Goal: Find contact information: Find contact information

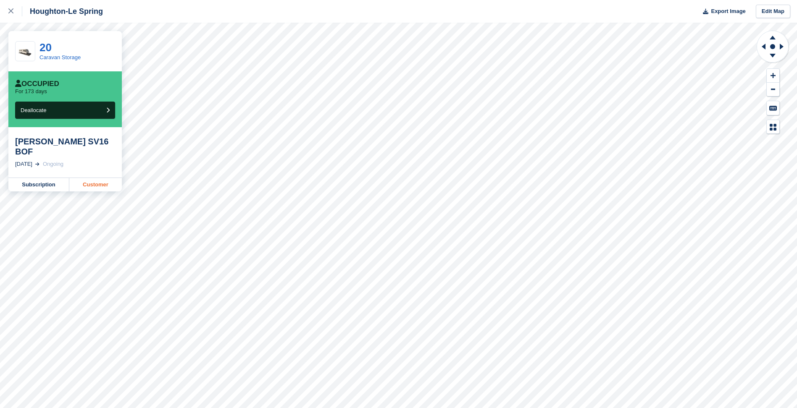
click at [94, 178] on link "Customer" at bounding box center [95, 184] width 53 height 13
click at [112, 186] on link "Customer" at bounding box center [95, 184] width 53 height 13
click at [92, 180] on link "Customer" at bounding box center [95, 184] width 53 height 13
click at [90, 178] on link "Customer" at bounding box center [95, 184] width 53 height 13
click at [94, 178] on link "Customer" at bounding box center [95, 184] width 53 height 13
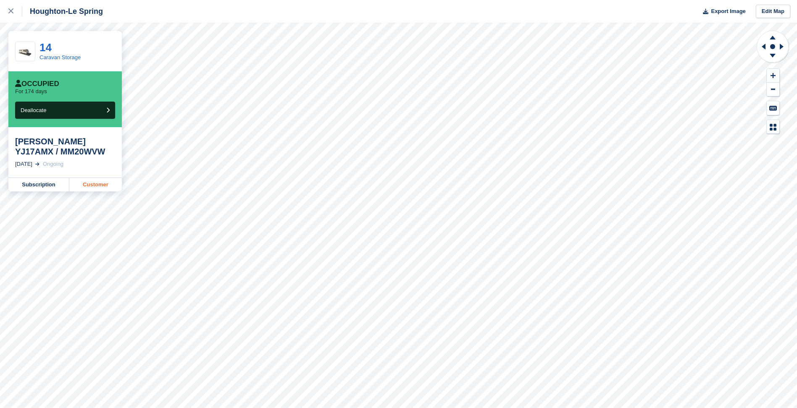
click at [88, 185] on link "Customer" at bounding box center [95, 184] width 53 height 13
click at [72, 178] on link "Customer" at bounding box center [95, 184] width 53 height 13
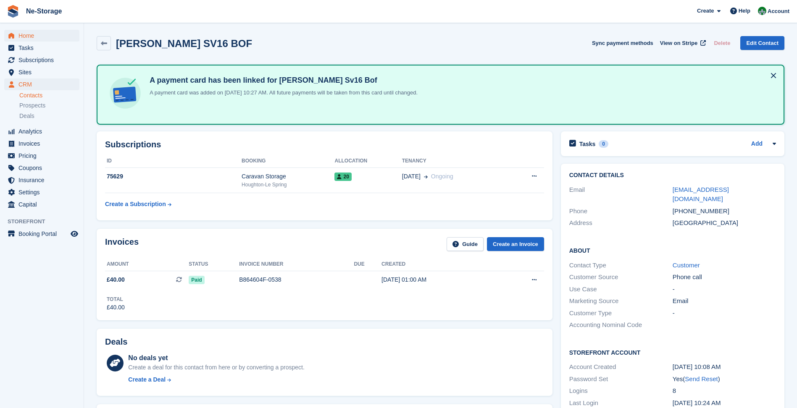
click at [34, 37] on span "Home" at bounding box center [43, 36] width 50 height 12
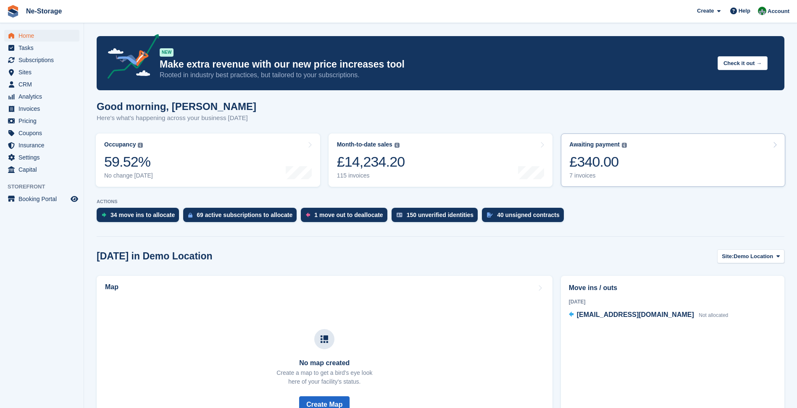
click at [585, 155] on div "£340.00" at bounding box center [598, 161] width 58 height 17
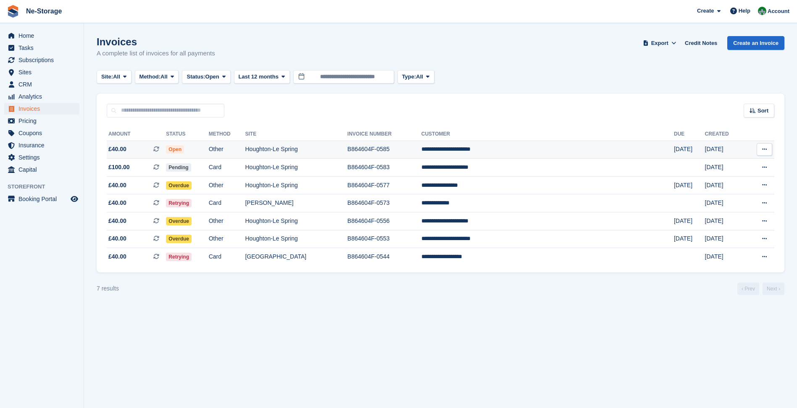
click at [417, 154] on td "B864604F-0585" at bounding box center [384, 150] width 74 height 18
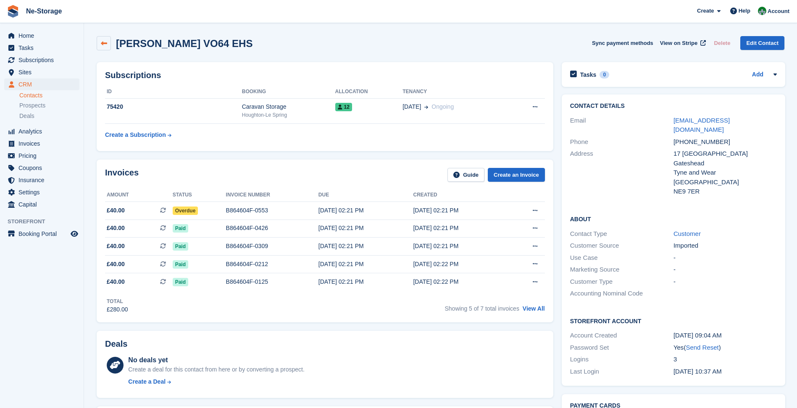
click at [108, 44] on link at bounding box center [104, 43] width 14 height 14
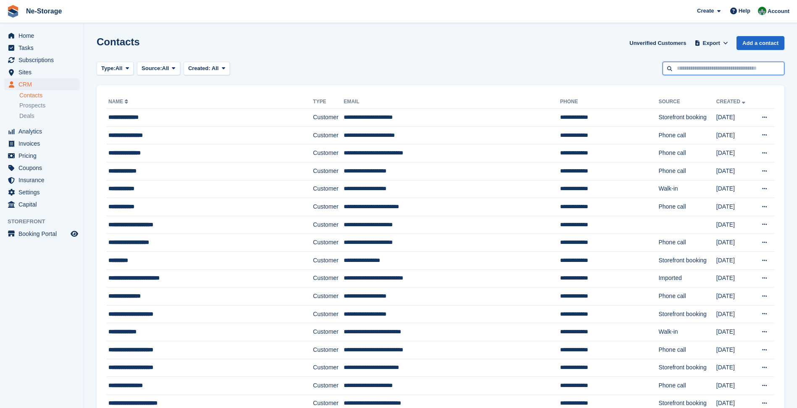
click at [707, 71] on input "text" at bounding box center [723, 69] width 122 height 14
type input "******"
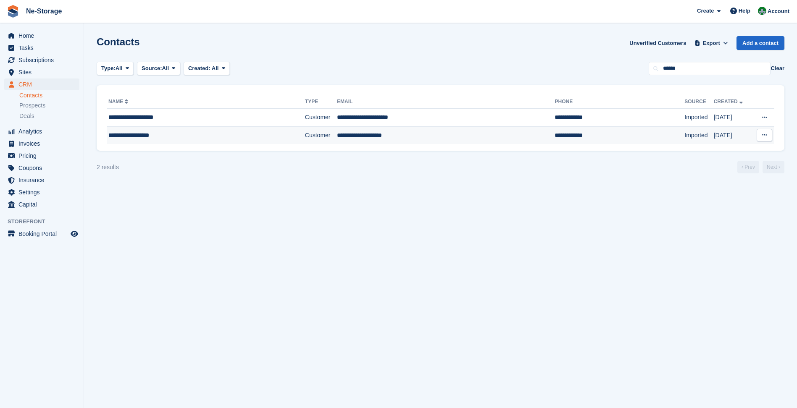
click at [426, 137] on td "**********" at bounding box center [446, 135] width 218 height 18
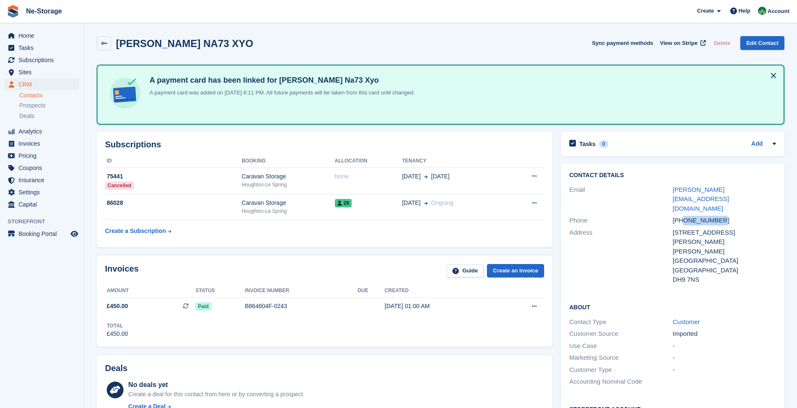
drag, startPoint x: 683, startPoint y: 203, endPoint x: 721, endPoint y: 202, distance: 37.8
click at [721, 216] on div "[PHONE_NUMBER]" at bounding box center [724, 221] width 103 height 10
copy div "7301212141"
